Goal: Information Seeking & Learning: Learn about a topic

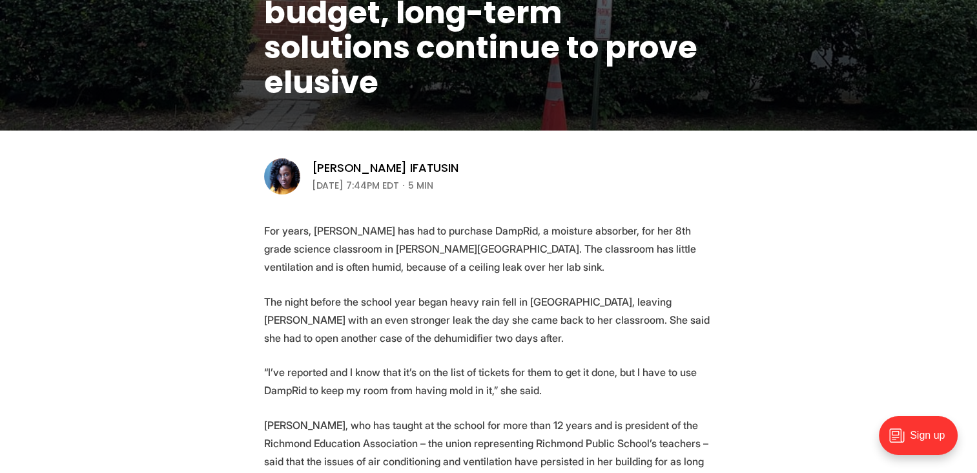
scroll to position [323, 0]
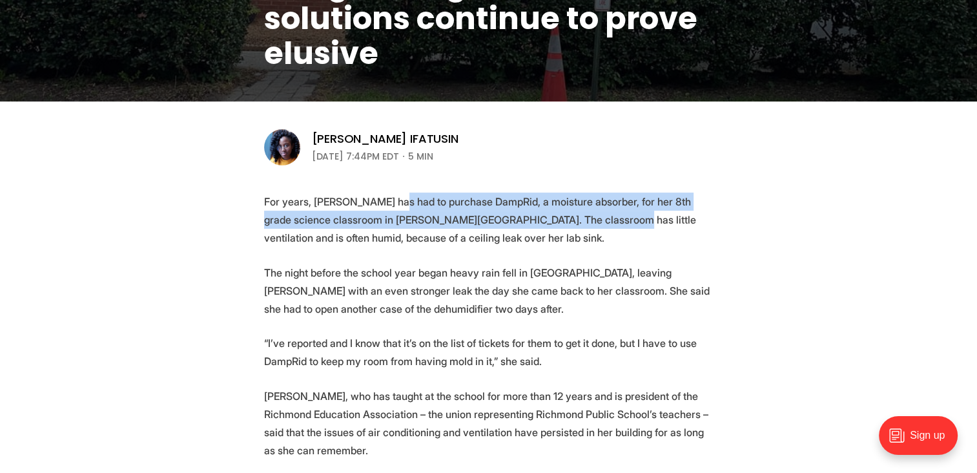
drag, startPoint x: 391, startPoint y: 195, endPoint x: 580, endPoint y: 218, distance: 189.9
click at [580, 218] on p "For years, [PERSON_NAME] has had to purchase DampRid, a moisture absorber, for …" at bounding box center [488, 219] width 449 height 54
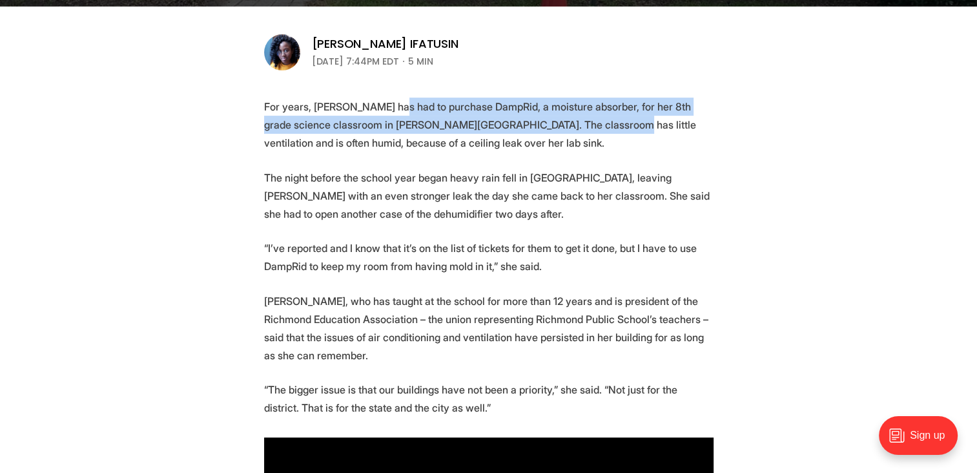
scroll to position [452, 0]
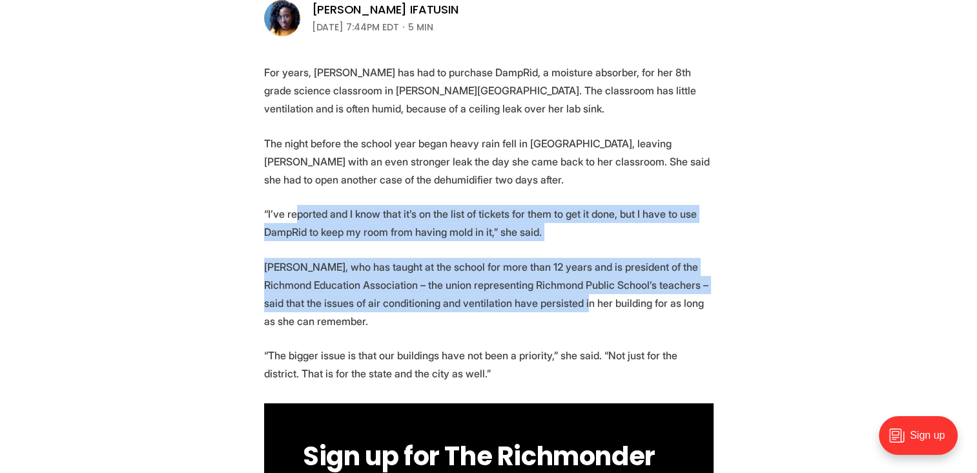
drag, startPoint x: 318, startPoint y: 209, endPoint x: 553, endPoint y: 297, distance: 251.7
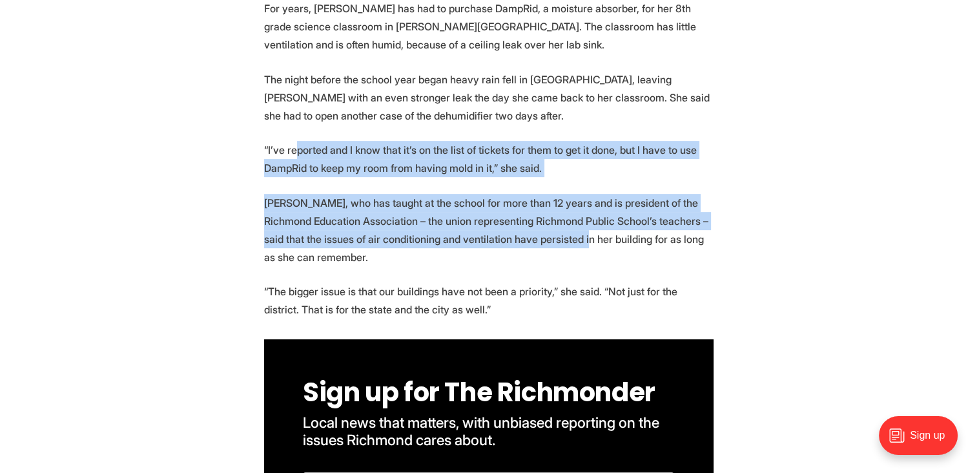
scroll to position [516, 0]
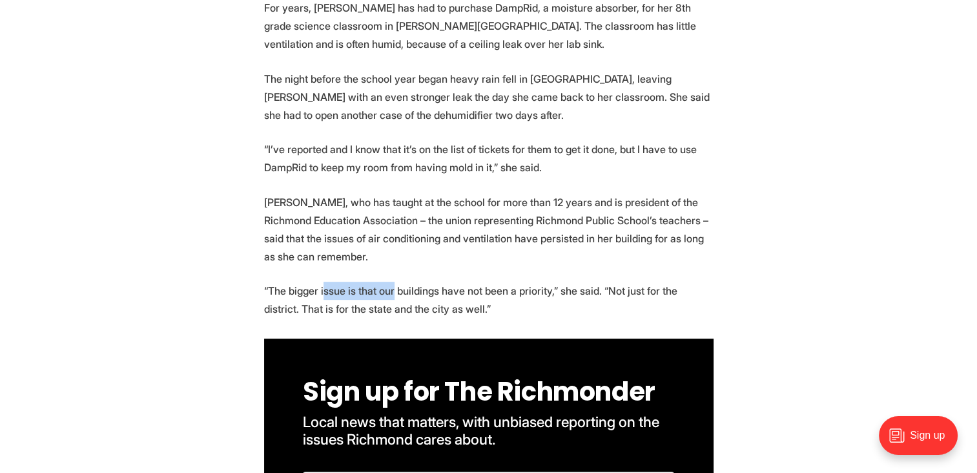
drag, startPoint x: 322, startPoint y: 292, endPoint x: 392, endPoint y: 292, distance: 70.4
click at [392, 292] on p "“The bigger issue is that our buildings have not been a priority,” she said. “N…" at bounding box center [488, 299] width 449 height 36
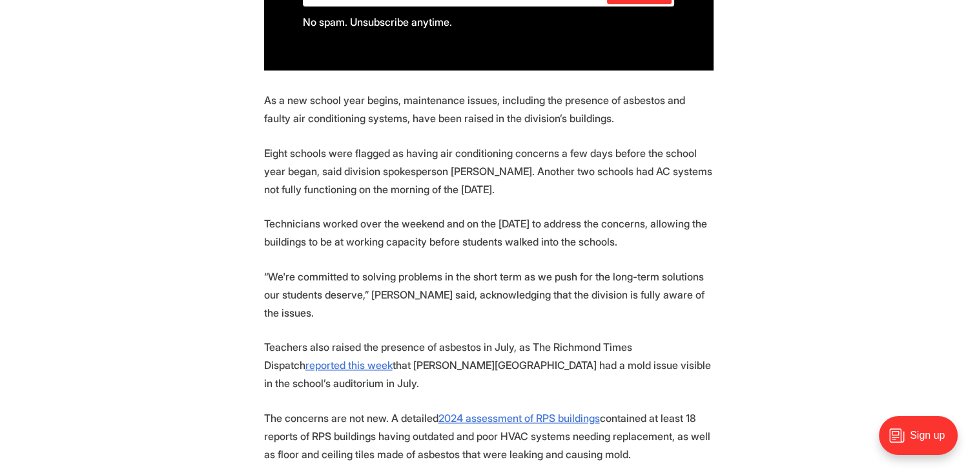
scroll to position [1033, 0]
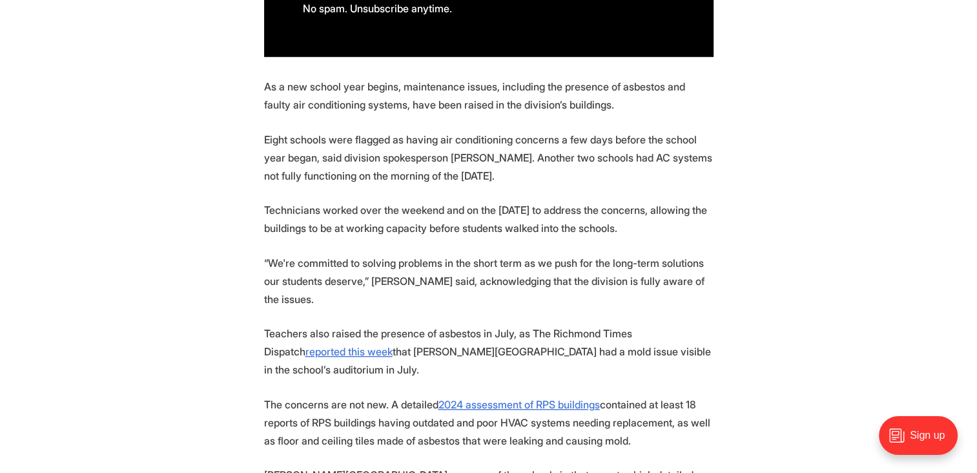
drag, startPoint x: 609, startPoint y: 132, endPoint x: 540, endPoint y: 175, distance: 81.2
click at [540, 175] on p "Eight schools were flagged as having air conditioning concerns a few days befor…" at bounding box center [488, 157] width 449 height 54
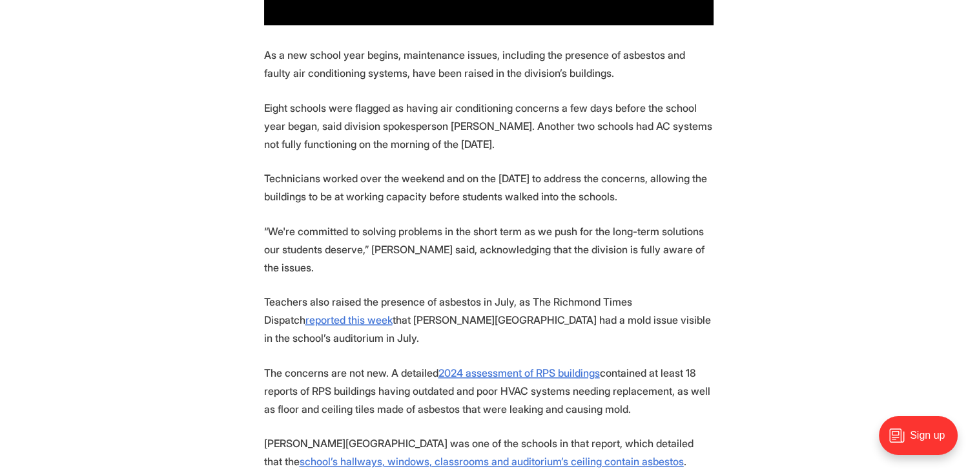
scroll to position [1098, 0]
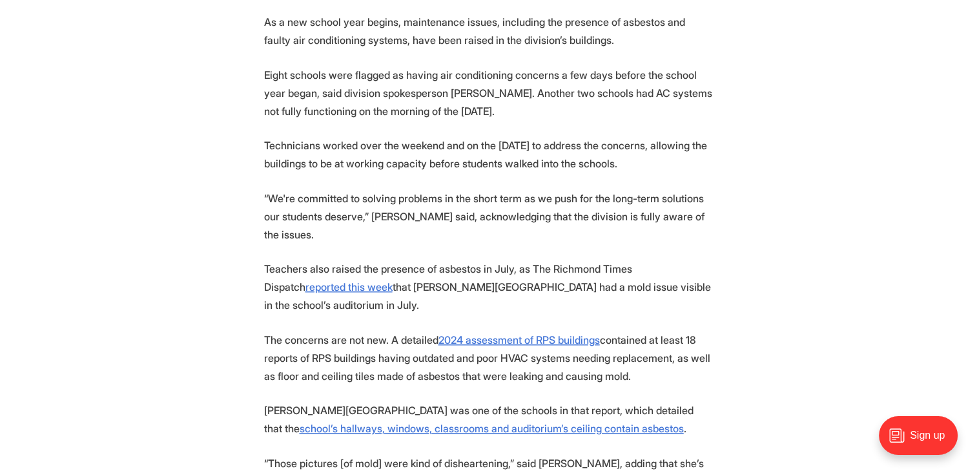
drag, startPoint x: 300, startPoint y: 159, endPoint x: 629, endPoint y: 357, distance: 384.9
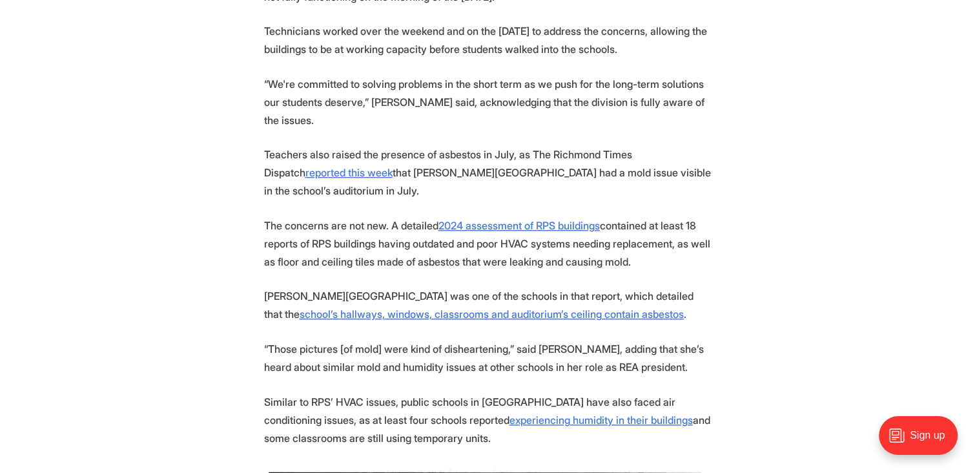
scroll to position [1227, 0]
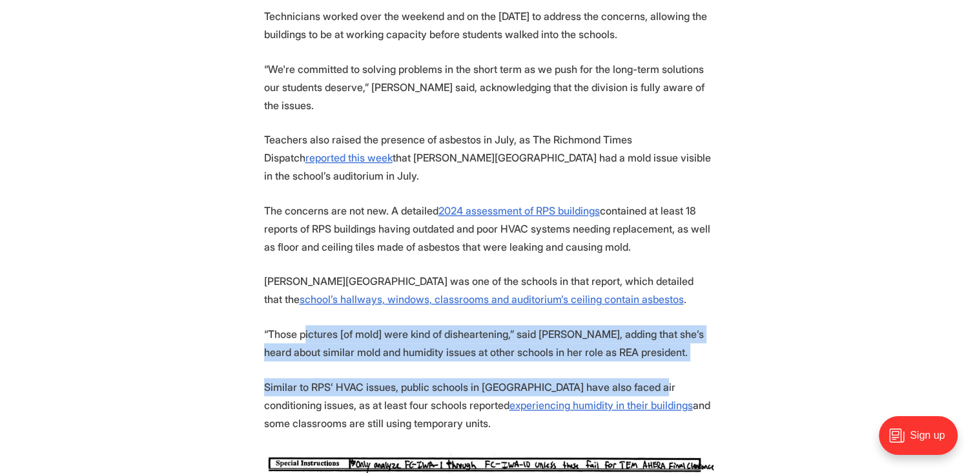
drag, startPoint x: 305, startPoint y: 311, endPoint x: 646, endPoint y: 354, distance: 343.5
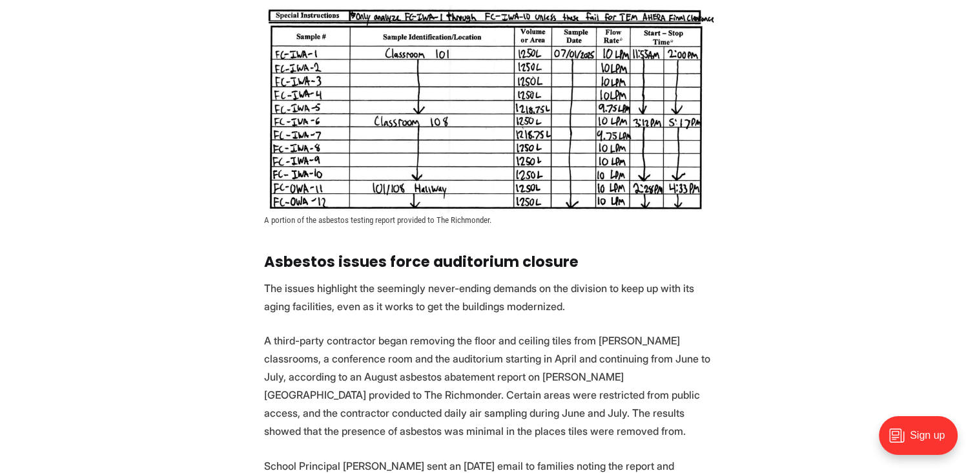
scroll to position [1679, 0]
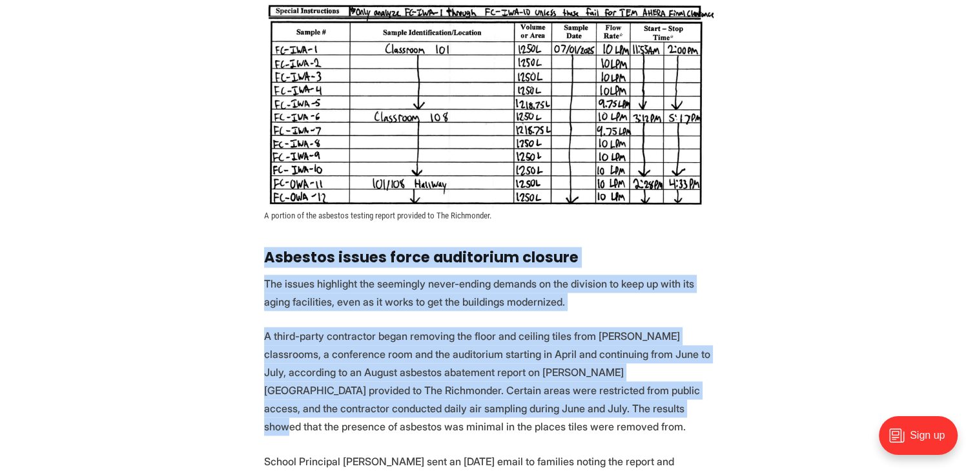
drag, startPoint x: 269, startPoint y: 240, endPoint x: 544, endPoint y: 386, distance: 311.9
click at [544, 386] on section "For years, [PERSON_NAME] has had to purchase DampRid, a moisture absorber, for …" at bounding box center [488, 151] width 977 height 2628
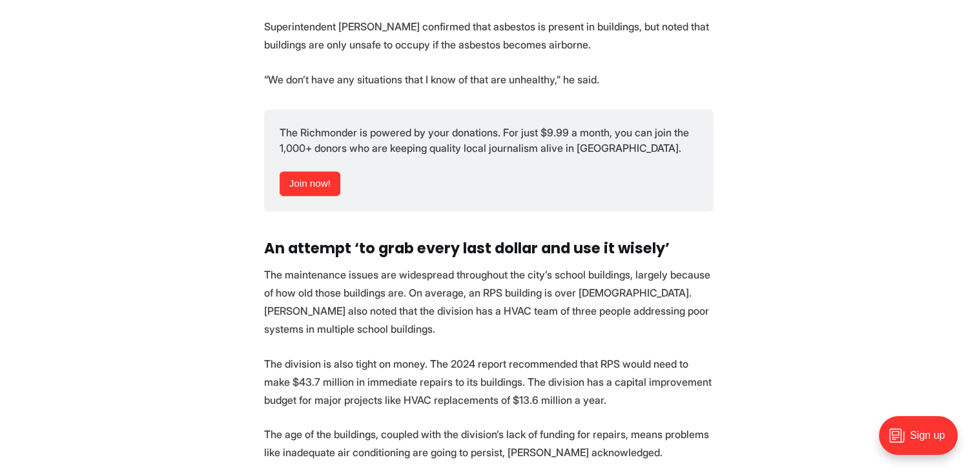
scroll to position [2324, 0]
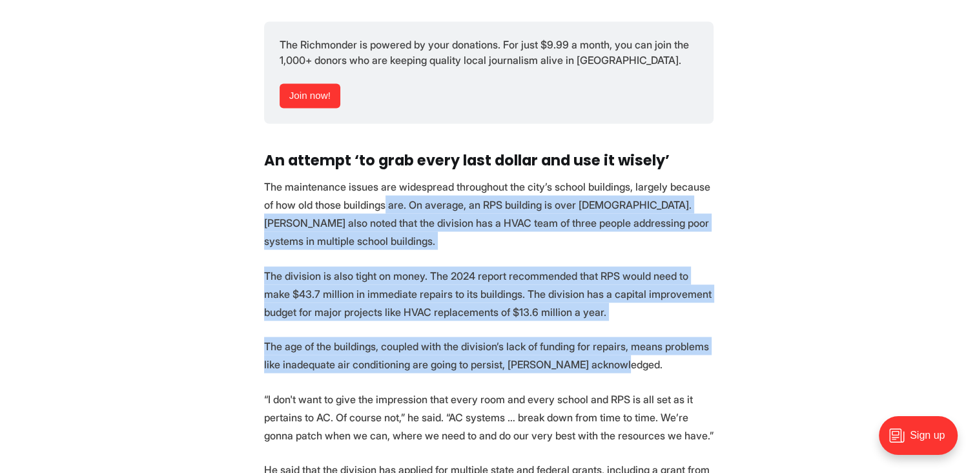
drag, startPoint x: 372, startPoint y: 189, endPoint x: 668, endPoint y: 349, distance: 335.9
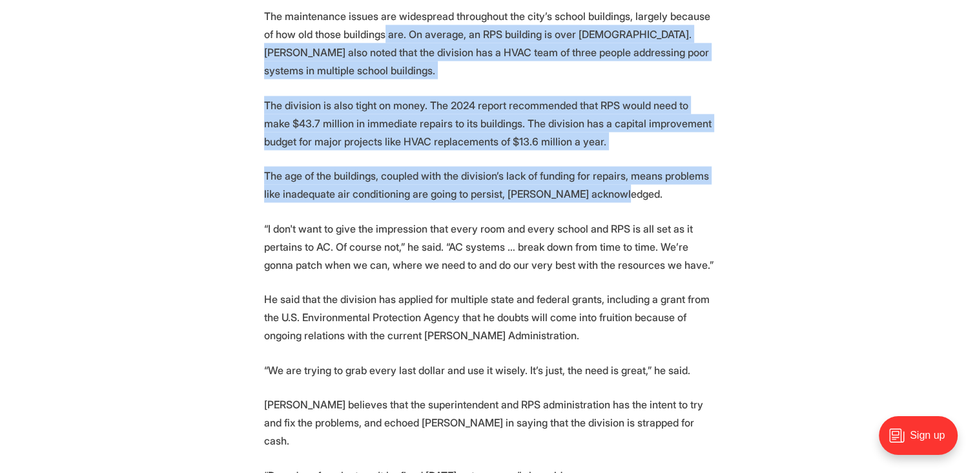
scroll to position [2518, 0]
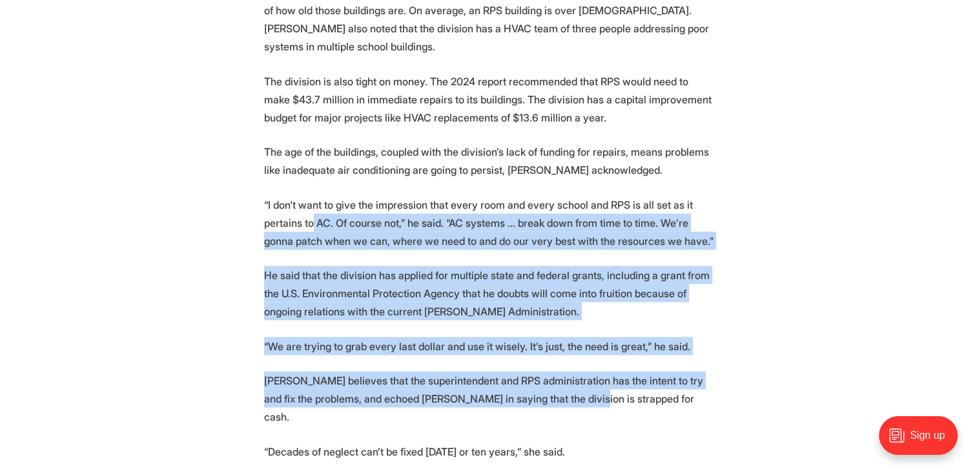
drag, startPoint x: 312, startPoint y: 199, endPoint x: 569, endPoint y: 380, distance: 314.2
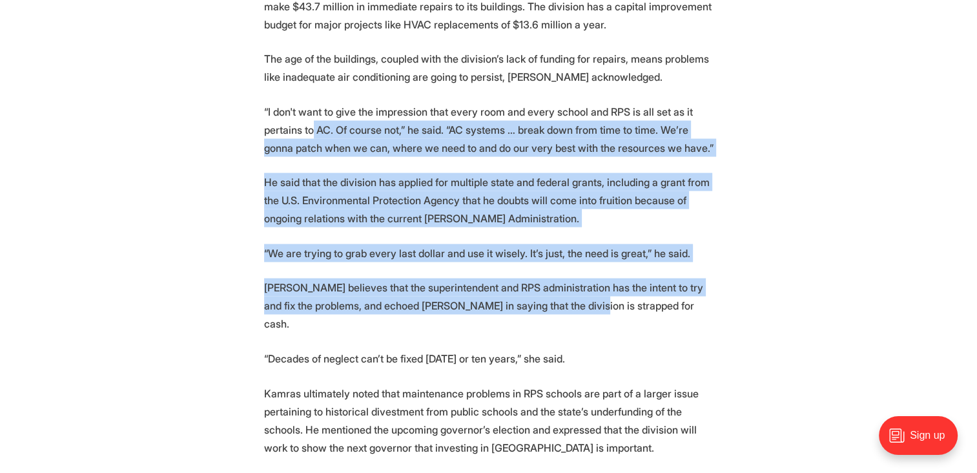
scroll to position [2647, 0]
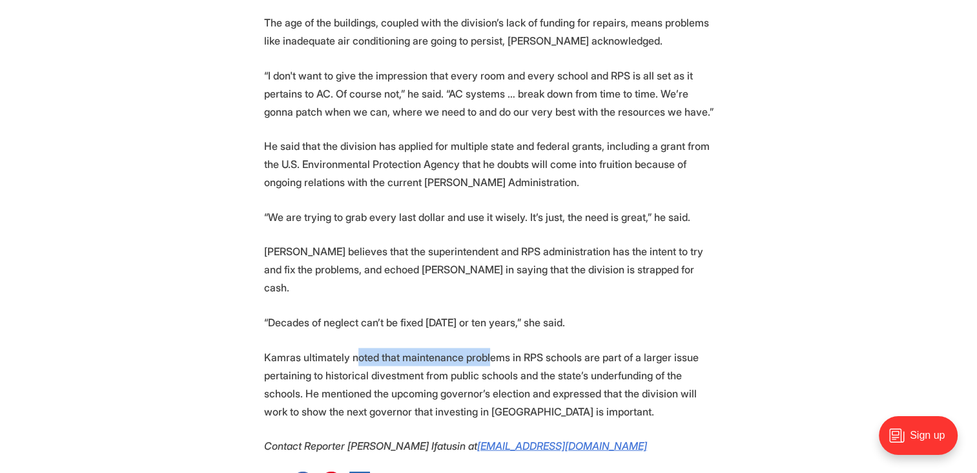
drag, startPoint x: 360, startPoint y: 320, endPoint x: 483, endPoint y: 324, distance: 122.7
click at [483, 348] on p "Kamras ultimately noted that maintenance problems in RPS schools are part of a …" at bounding box center [488, 384] width 449 height 72
